Goal: Transaction & Acquisition: Purchase product/service

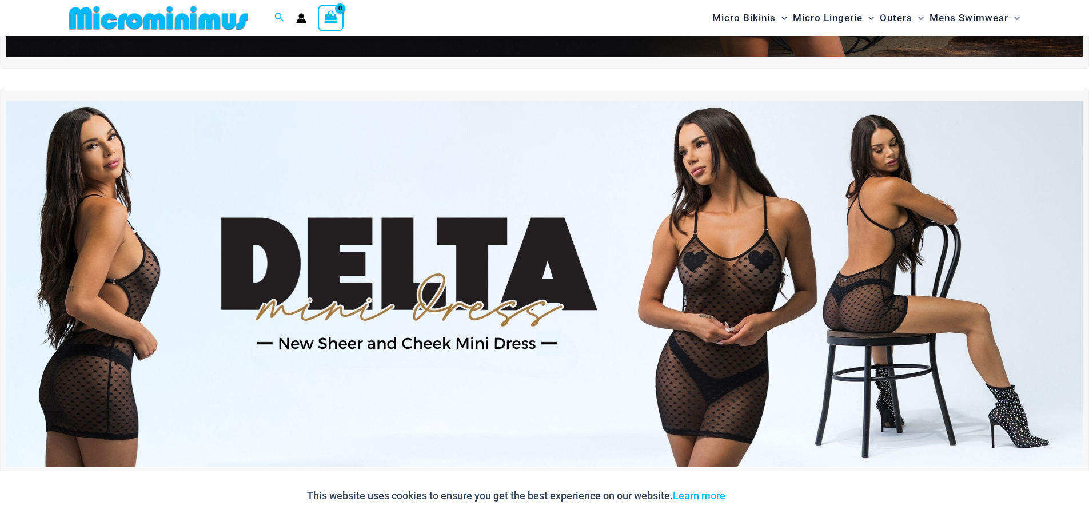
scroll to position [448, 0]
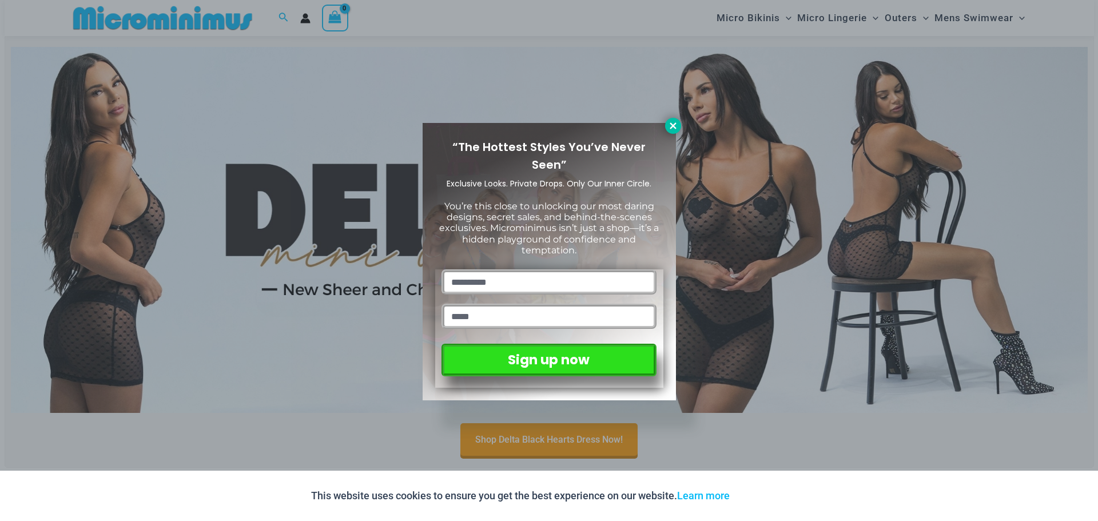
click at [679, 122] on button at bounding box center [673, 126] width 16 height 16
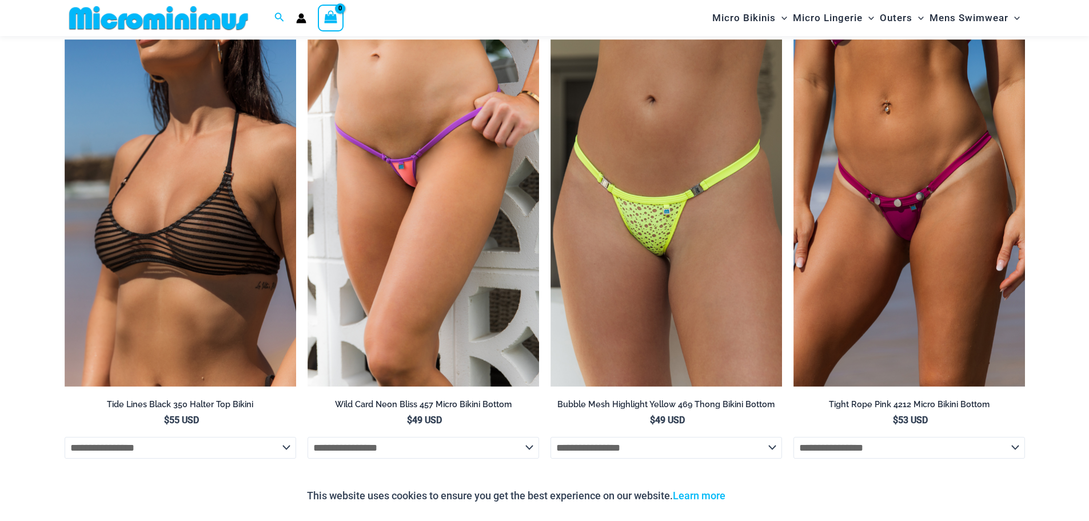
scroll to position [4279, 0]
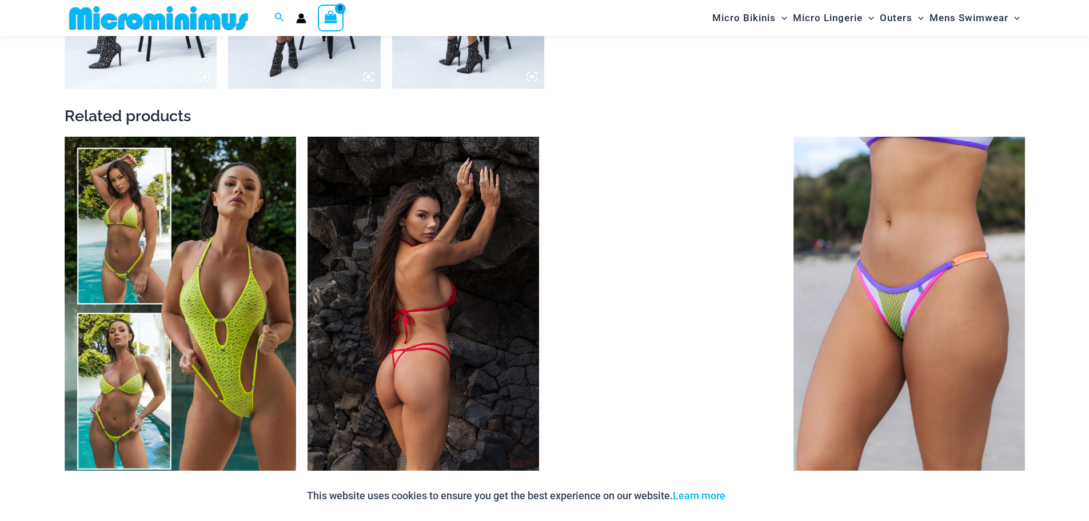
scroll to position [1706, 0]
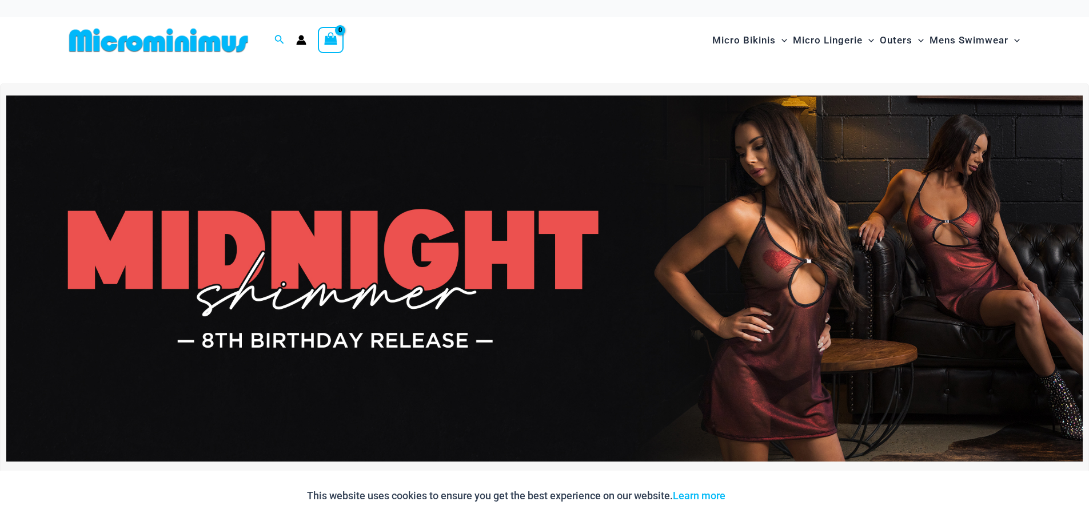
click at [196, 38] on img at bounding box center [159, 40] width 188 height 26
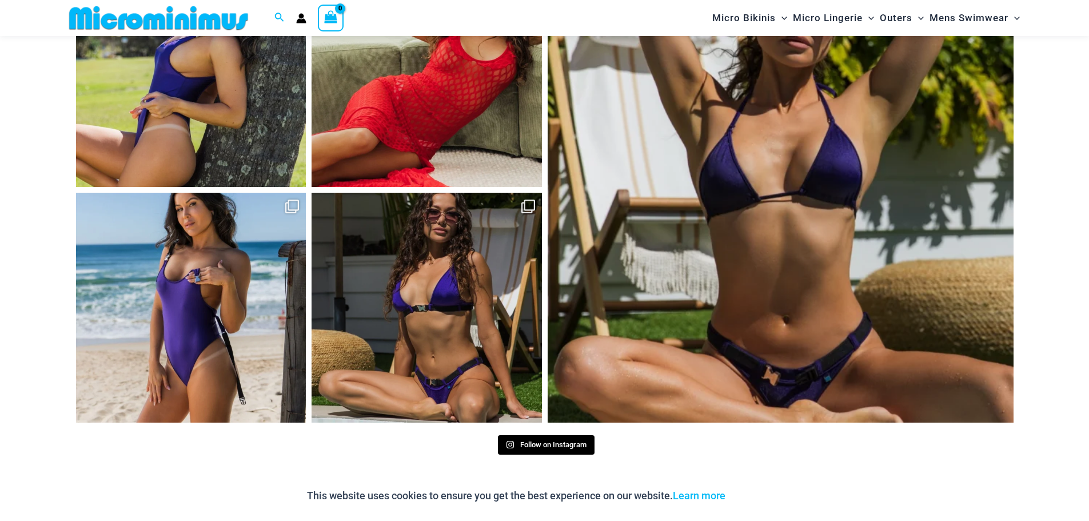
scroll to position [5489, 0]
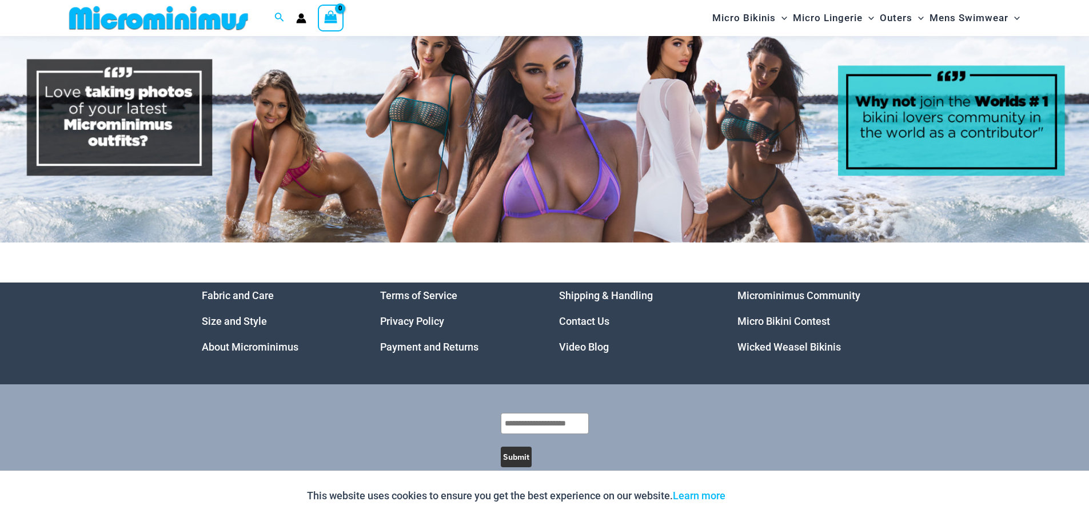
click at [827, 289] on link "Microminimus Community" at bounding box center [799, 295] width 123 height 12
